Goal: Communication & Community: Answer question/provide support

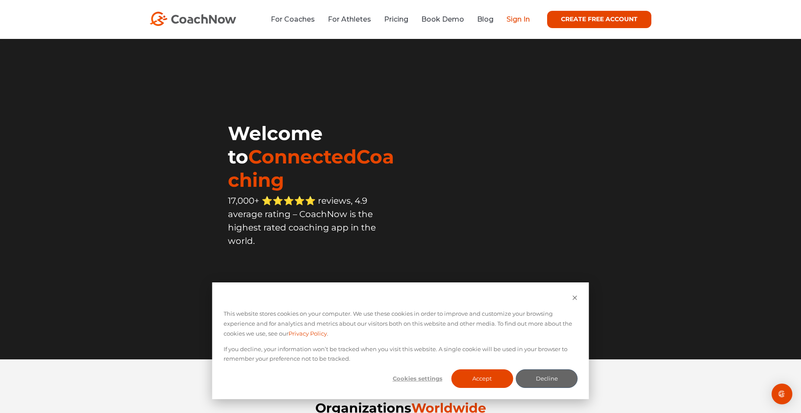
click at [519, 21] on link "Sign In" at bounding box center [517, 19] width 23 height 8
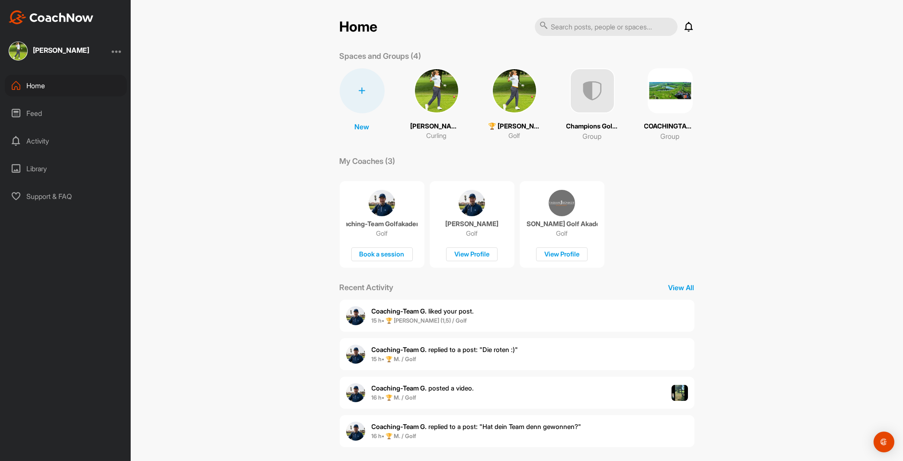
click at [506, 96] on img at bounding box center [514, 90] width 45 height 45
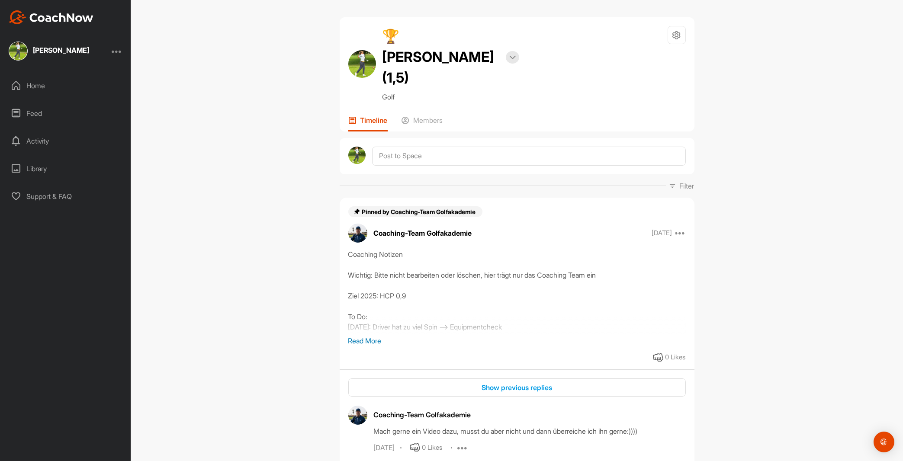
click at [31, 115] on div "Feed" at bounding box center [66, 113] width 122 height 22
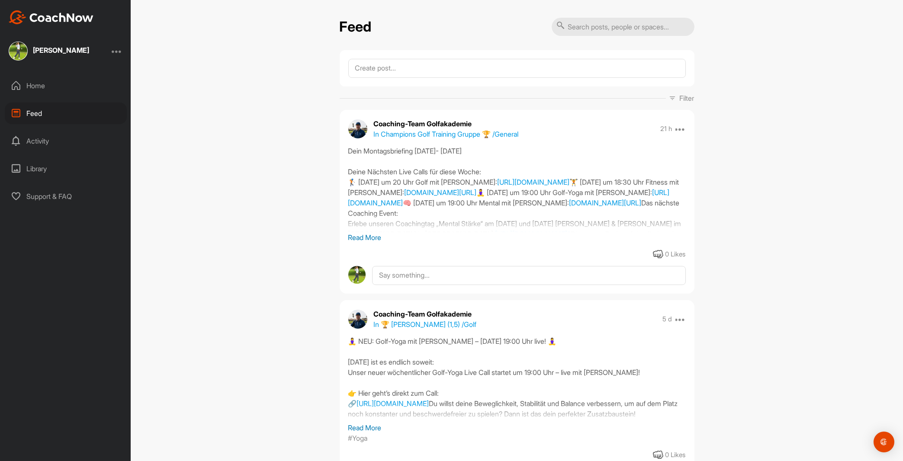
click at [596, 26] on input "text" at bounding box center [622, 27] width 143 height 18
type input "Allgemein"
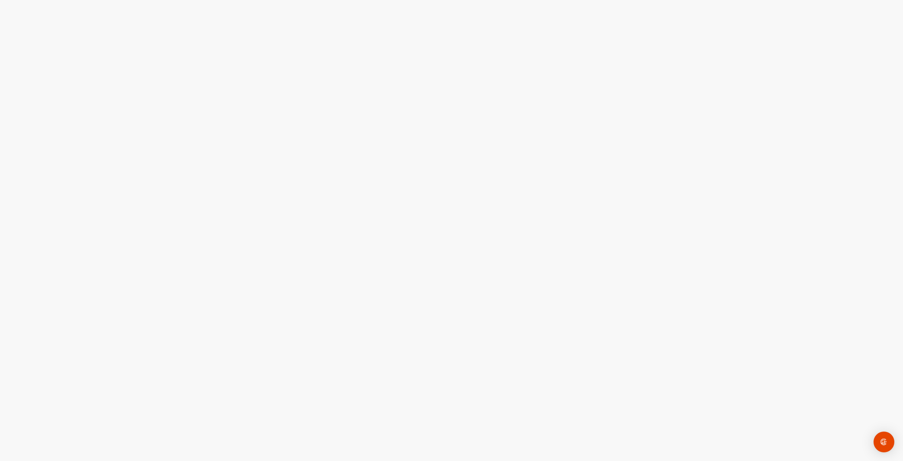
click at [258, 89] on div at bounding box center [451, 230] width 903 height 461
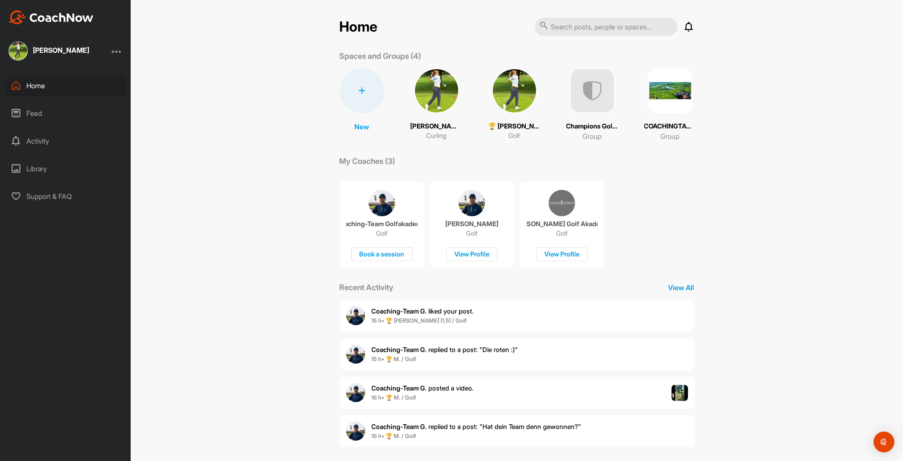
click at [508, 98] on img at bounding box center [514, 90] width 45 height 45
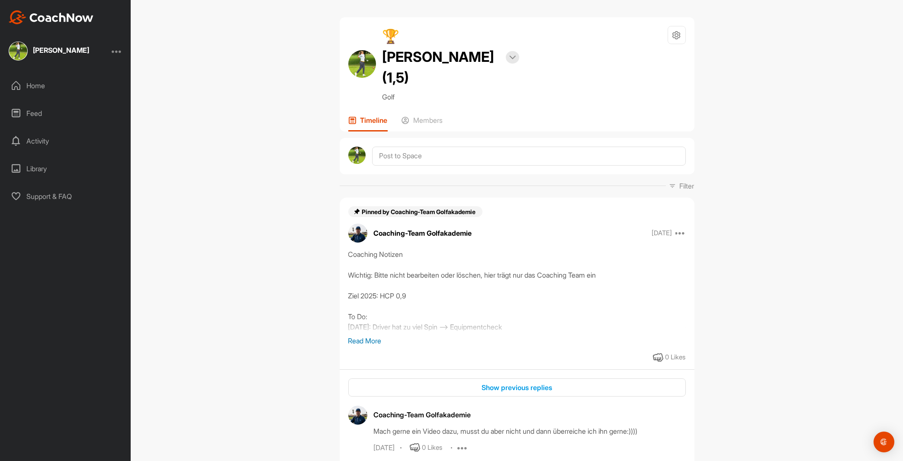
click at [36, 112] on div "Feed" at bounding box center [66, 113] width 122 height 22
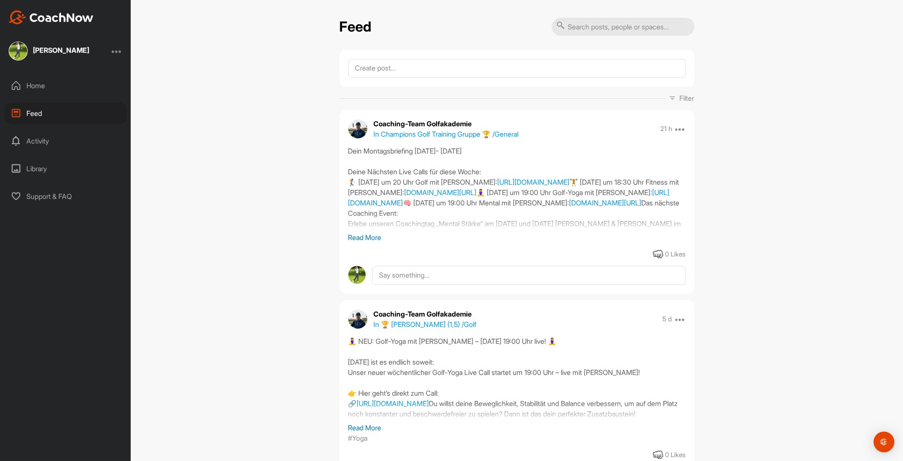
click at [597, 29] on input "text" at bounding box center [622, 27] width 143 height 18
type input "Allgmein"
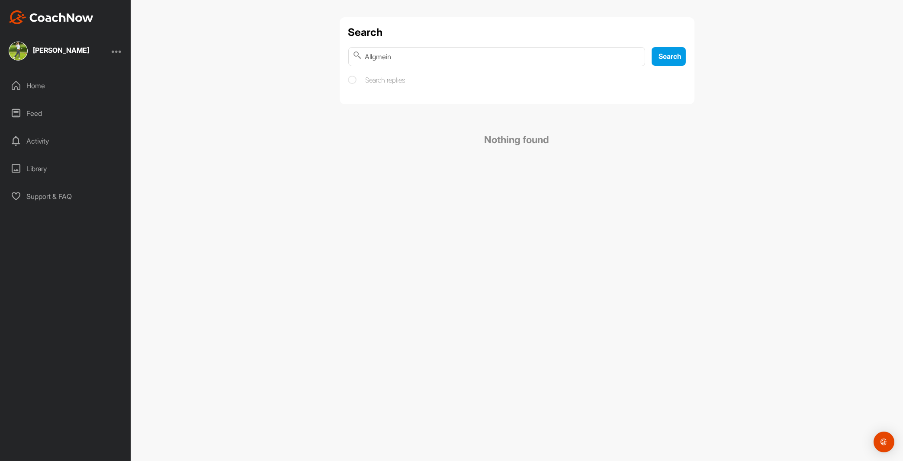
drag, startPoint x: 404, startPoint y: 58, endPoint x: 252, endPoint y: 51, distance: 152.4
click at [348, 51] on input "Allgmein" at bounding box center [496, 56] width 297 height 19
click at [36, 112] on div "Feed" at bounding box center [66, 113] width 122 height 22
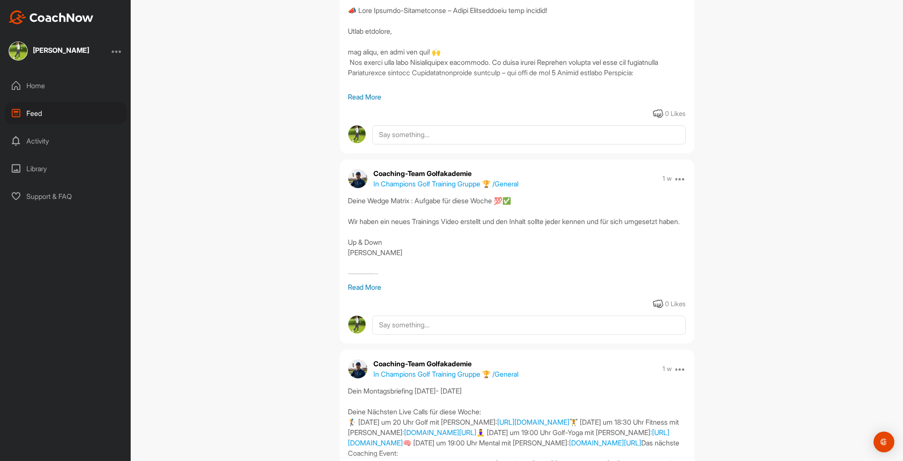
scroll to position [541, 0]
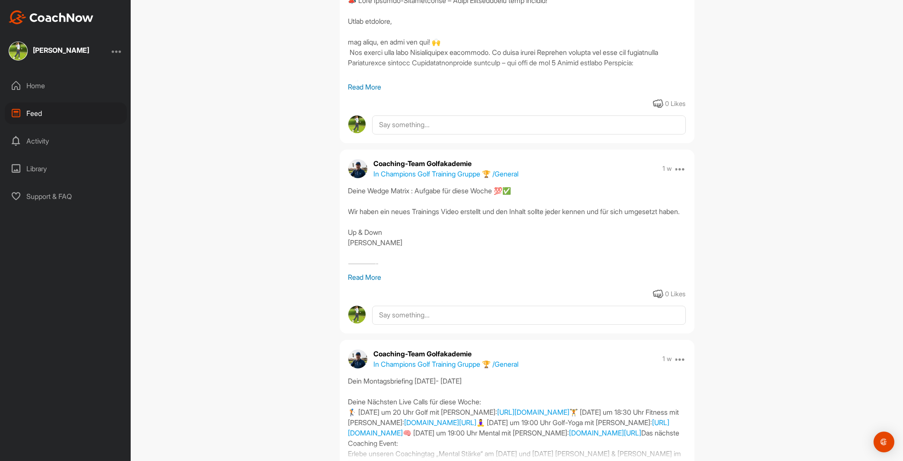
click at [364, 276] on p "Read More" at bounding box center [516, 277] width 337 height 10
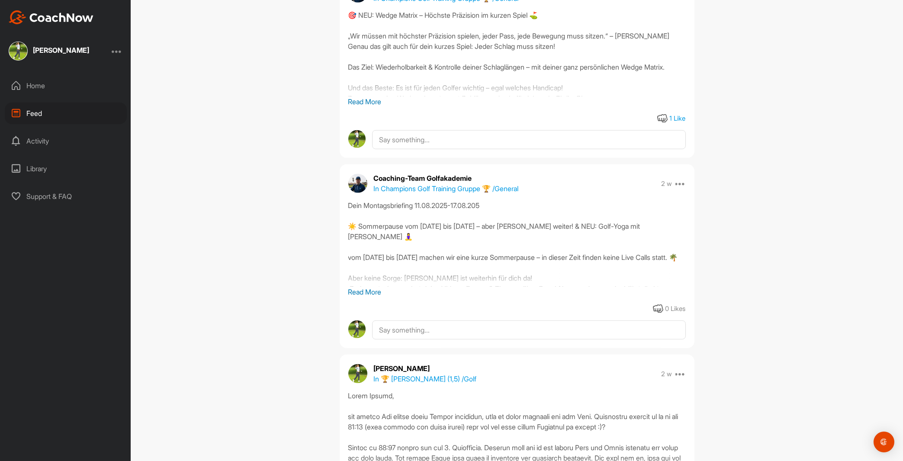
scroll to position [3103, 0]
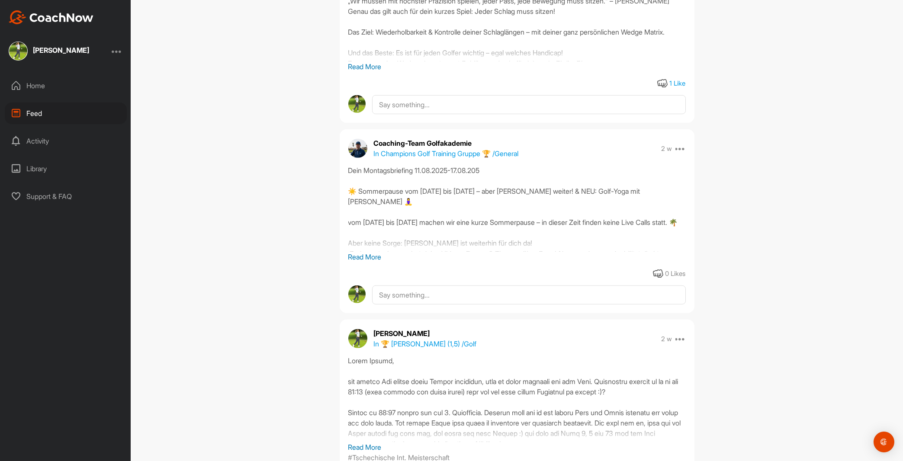
click at [368, 72] on p "Read More" at bounding box center [516, 66] width 337 height 10
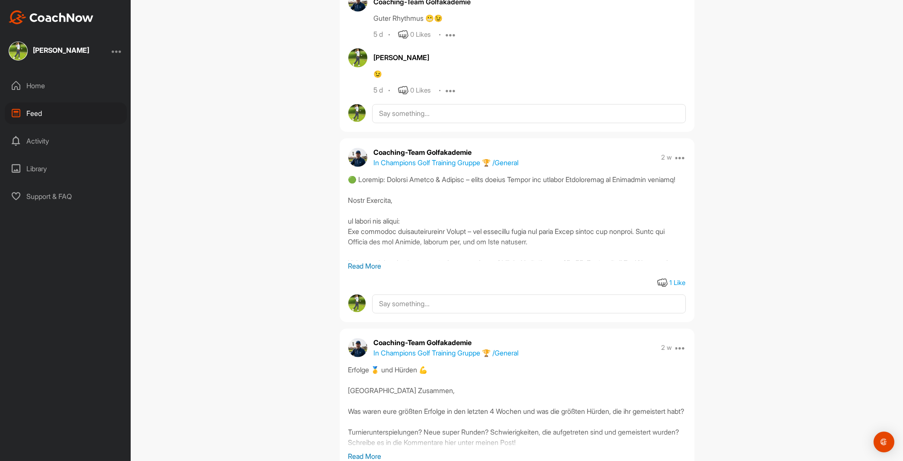
scroll to position [4876, 0]
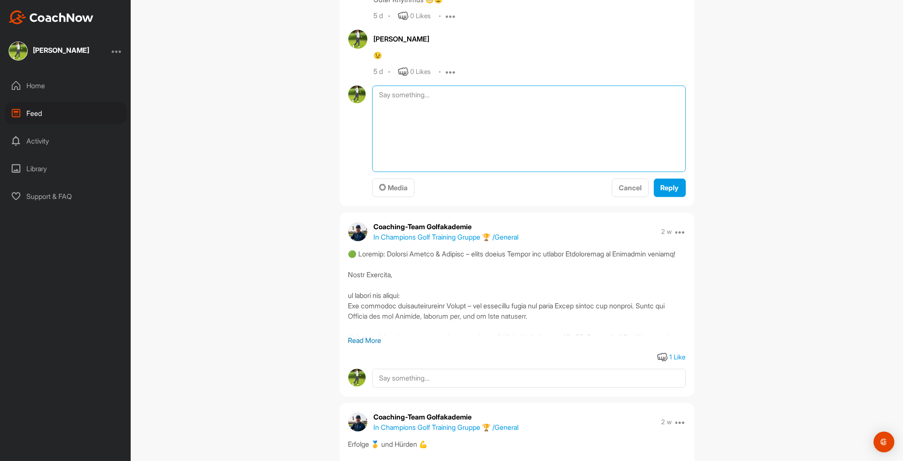
click at [395, 172] on textarea at bounding box center [528, 129] width 313 height 86
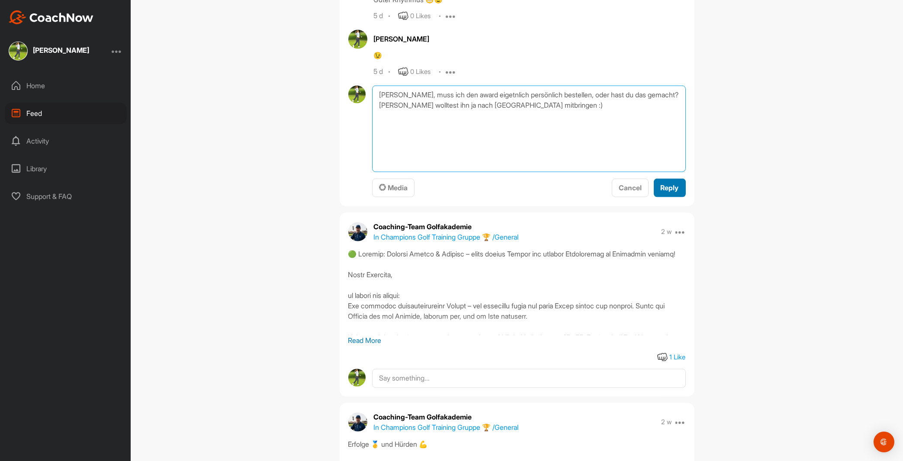
type textarea "[PERSON_NAME], muss ich den award eigetnlich persönlich bestellen, oder hast du…"
click at [662, 192] on span "Reply" at bounding box center [669, 187] width 18 height 9
